Goal: Use online tool/utility

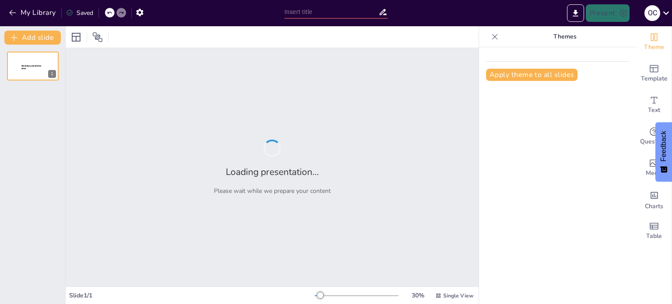
type input "Imported Статичний_моніторинг_функціонування_ЦНАП_2024.pptx"
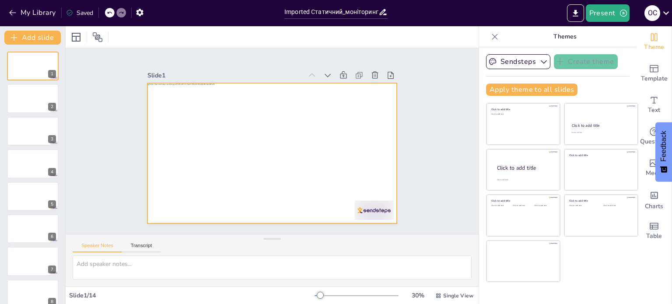
click at [38, 88] on button at bounding box center [38, 92] width 11 height 11
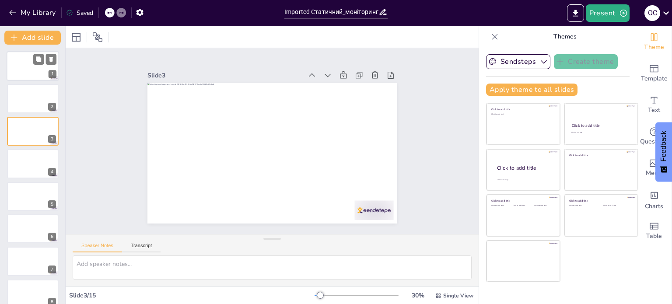
click at [29, 63] on div at bounding box center [33, 66] width 53 height 30
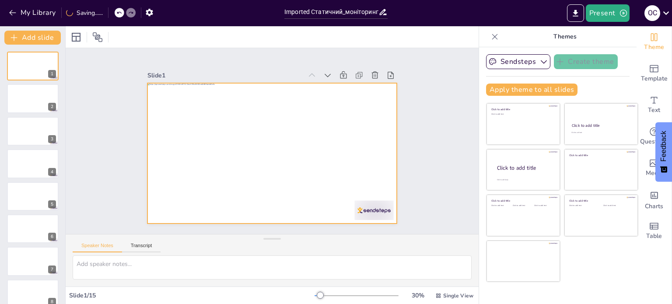
click at [163, 144] on div at bounding box center [261, 147] width 246 height 287
click at [173, 151] on div at bounding box center [260, 144] width 211 height 281
click at [175, 151] on div at bounding box center [264, 149] width 280 height 271
click at [175, 151] on div at bounding box center [268, 152] width 281 height 211
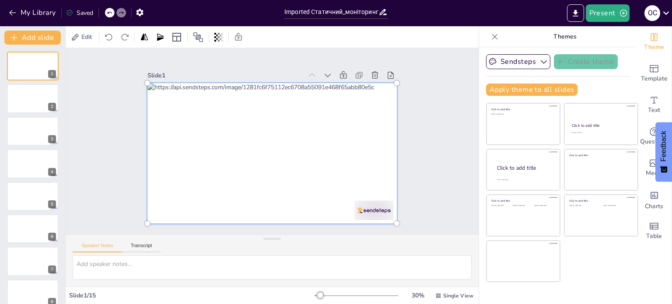
click at [175, 151] on div at bounding box center [260, 139] width 202 height 286
click at [175, 151] on div at bounding box center [272, 153] width 260 height 151
drag, startPoint x: 175, startPoint y: 151, endPoint x: 166, endPoint y: 150, distance: 9.2
click at [166, 150] on div at bounding box center [260, 137] width 224 height 294
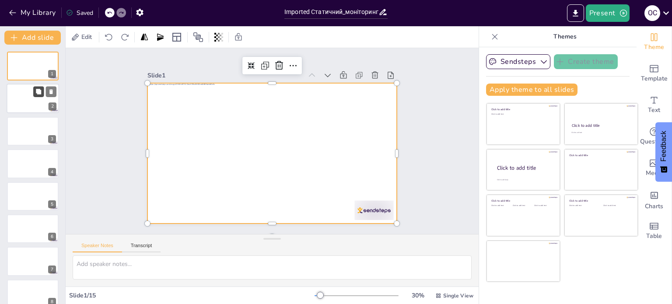
click at [35, 95] on button at bounding box center [38, 92] width 11 height 11
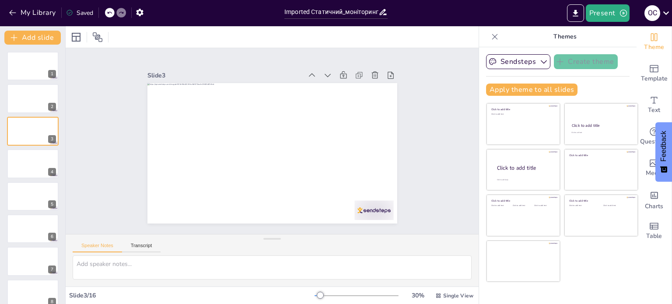
click at [429, 147] on div "Slide 1 Slide 2 Slide 3 Slide 4 Slide 5 Slide 6 Slide 7 Slide 8 Slide 9 Slide 1…" at bounding box center [271, 140] width 443 height 393
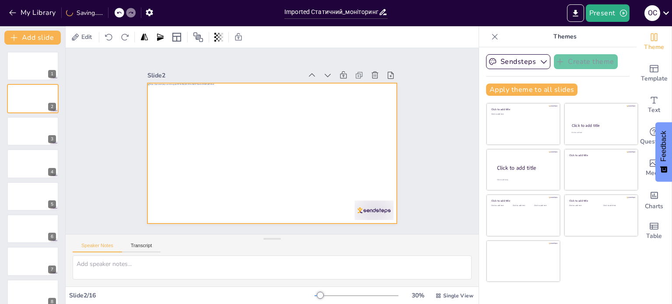
click at [186, 179] on div at bounding box center [259, 139] width 189 height 274
click at [186, 182] on div at bounding box center [271, 153] width 263 height 166
click at [186, 182] on div at bounding box center [265, 151] width 284 height 260
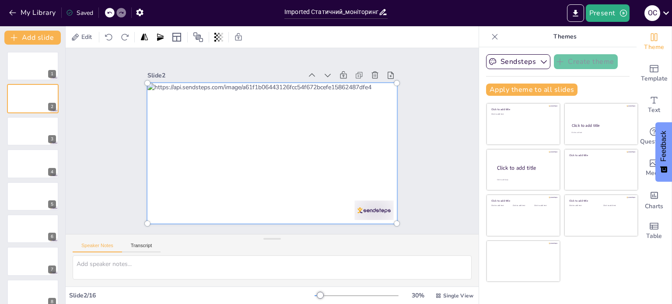
click at [185, 183] on div at bounding box center [265, 151] width 299 height 275
click at [167, 183] on div at bounding box center [266, 151] width 301 height 261
click at [163, 183] on div at bounding box center [265, 151] width 299 height 275
click at [163, 183] on div at bounding box center [267, 152] width 299 height 244
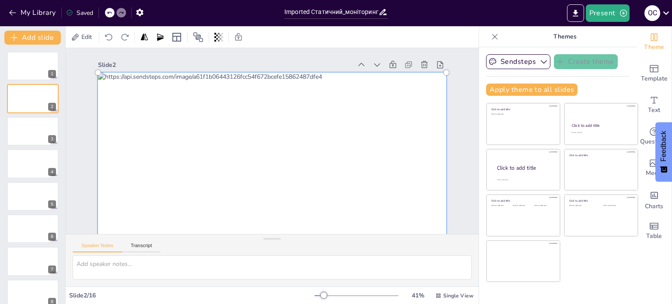
click at [347, 173] on div at bounding box center [260, 168] width 412 height 335
click at [340, 155] on div at bounding box center [252, 163] width 405 height 394
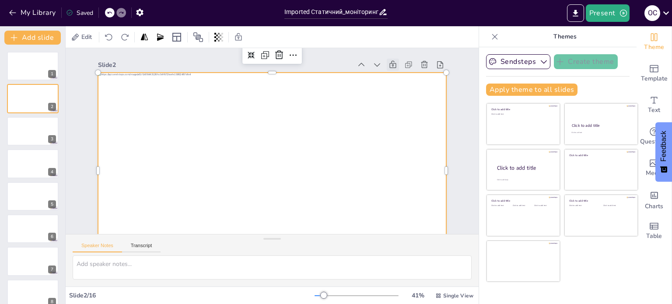
click at [409, 130] on icon at bounding box center [415, 136] width 12 height 12
click at [409, 144] on icon at bounding box center [415, 150] width 12 height 12
click at [423, 155] on div at bounding box center [260, 168] width 398 height 321
click at [413, 141] on div at bounding box center [252, 163] width 390 height 379
click at [413, 141] on div at bounding box center [260, 168] width 398 height 321
